Goal: Task Accomplishment & Management: Complete application form

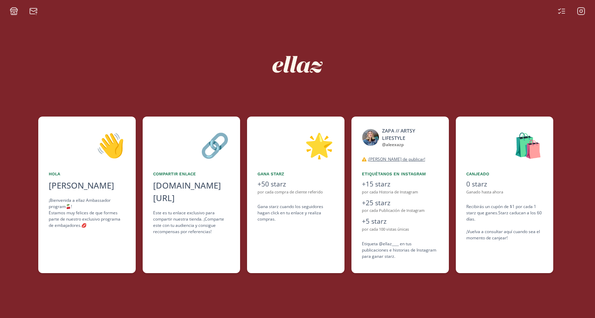
scroll to position [0, 209]
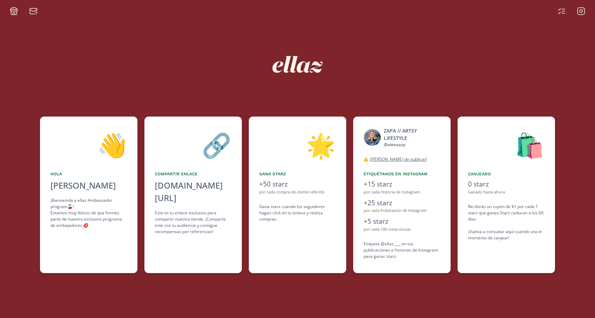
click at [418, 254] on div "Etiqueta @ellaz____ en tus publicaciones e historias de Instagram para ganar st…" at bounding box center [402, 250] width 77 height 19
click at [563, 12] on icon at bounding box center [562, 11] width 8 height 8
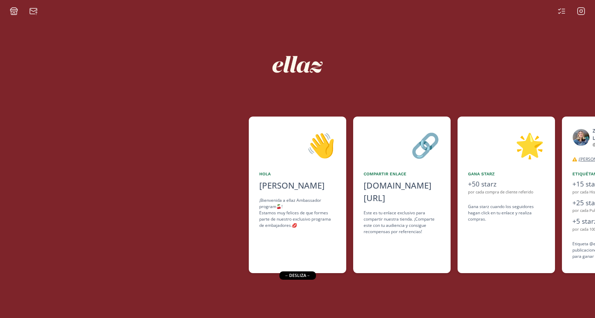
click at [285, 60] on img at bounding box center [297, 64] width 63 height 63
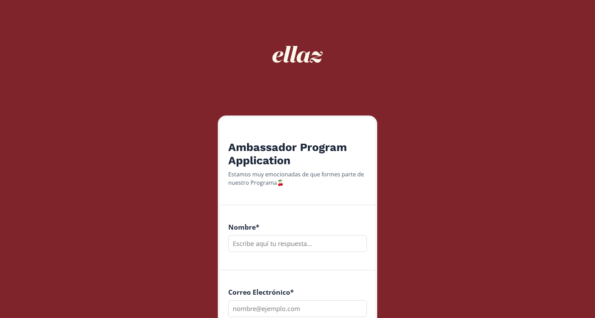
click at [297, 50] on img at bounding box center [297, 54] width 63 height 63
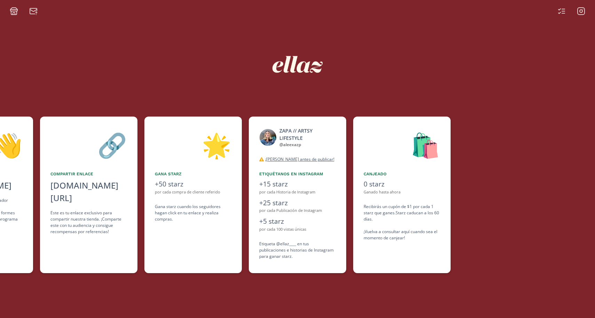
click at [363, 178] on div "🛍️ Canjeado 0 starz Ganado hasta ahora Recibirás un cupón de $1 por cada 1 star…" at bounding box center [401, 195] width 97 height 157
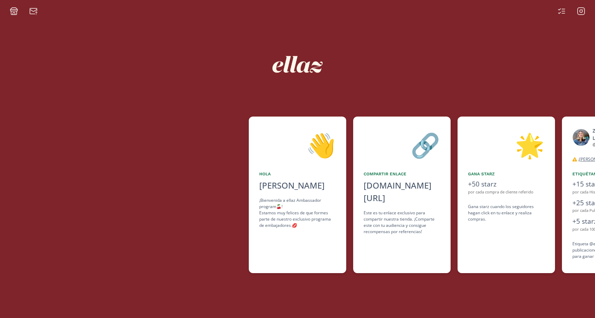
click at [12, 15] on icon at bounding box center [14, 12] width 6 height 3
click at [340, 206] on div "👋 Hola Alexa Zapata ¡Bienvenida a ellaz Ambassador program🍒! Estamos muy felice…" at bounding box center [297, 195] width 97 height 157
